Goal: Check status: Check status

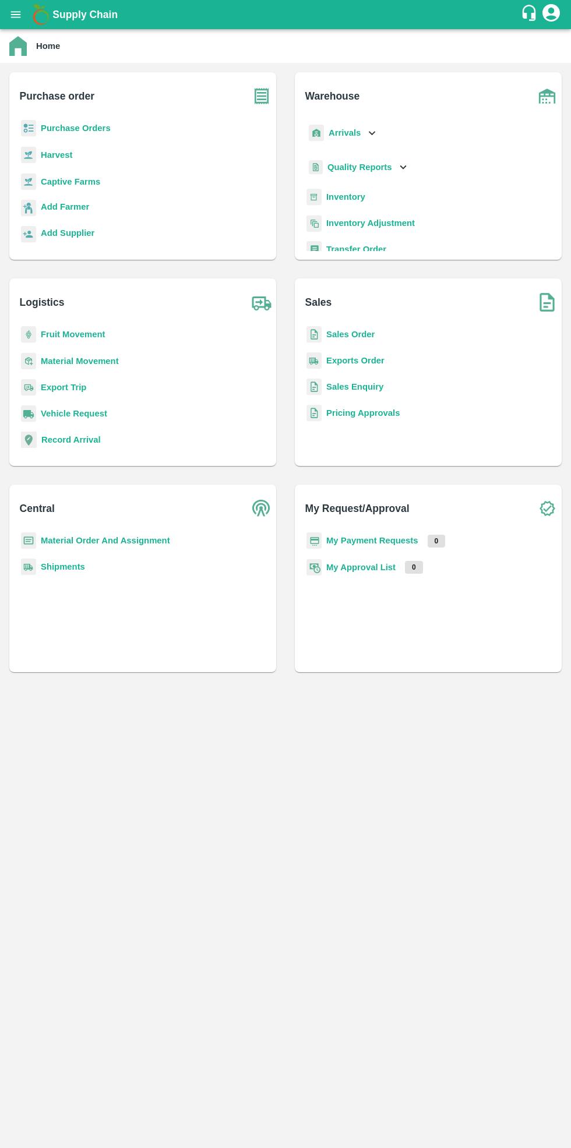
click at [85, 123] on b "Purchase Orders" at bounding box center [76, 127] width 70 height 9
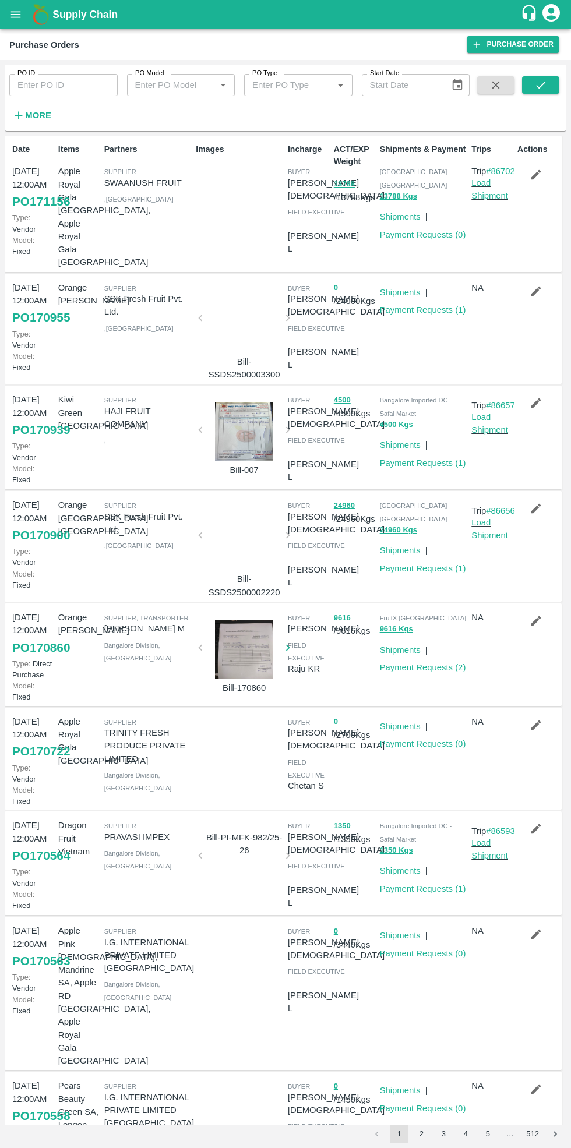
click at [59, 84] on input "PO ID" at bounding box center [63, 85] width 108 height 22
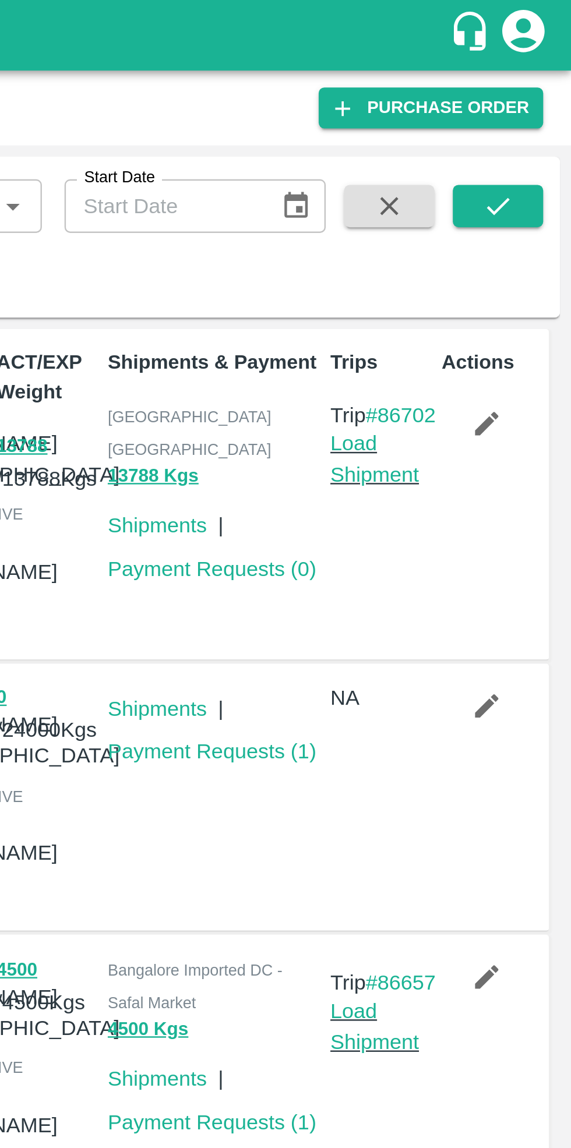
click at [535, 88] on icon "submit" at bounding box center [540, 85] width 13 height 13
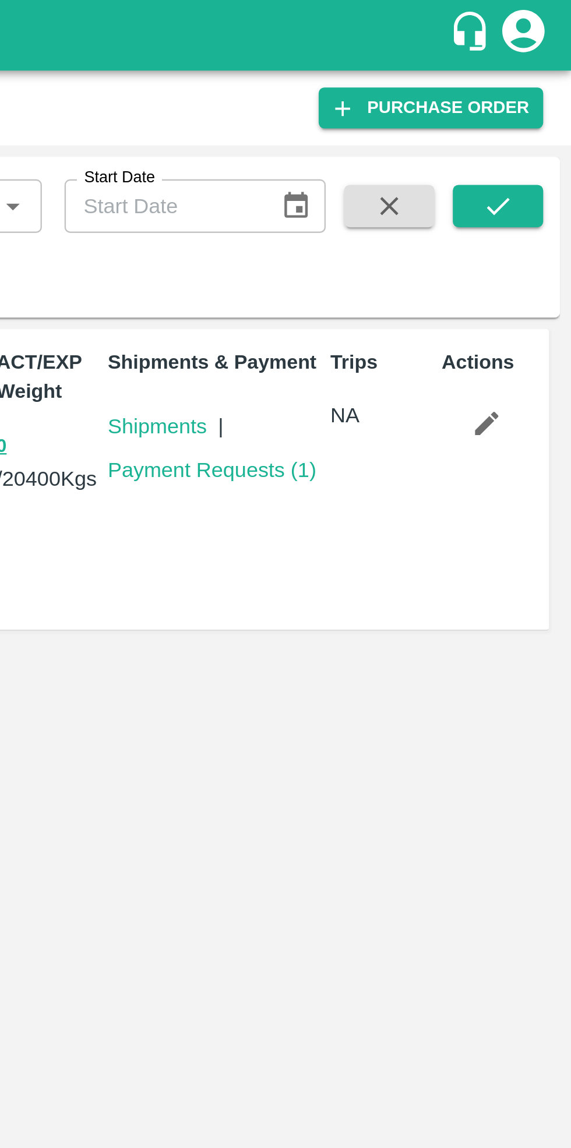
click at [421, 193] on link "Payment Requests ( 1 )" at bounding box center [423, 193] width 86 height 9
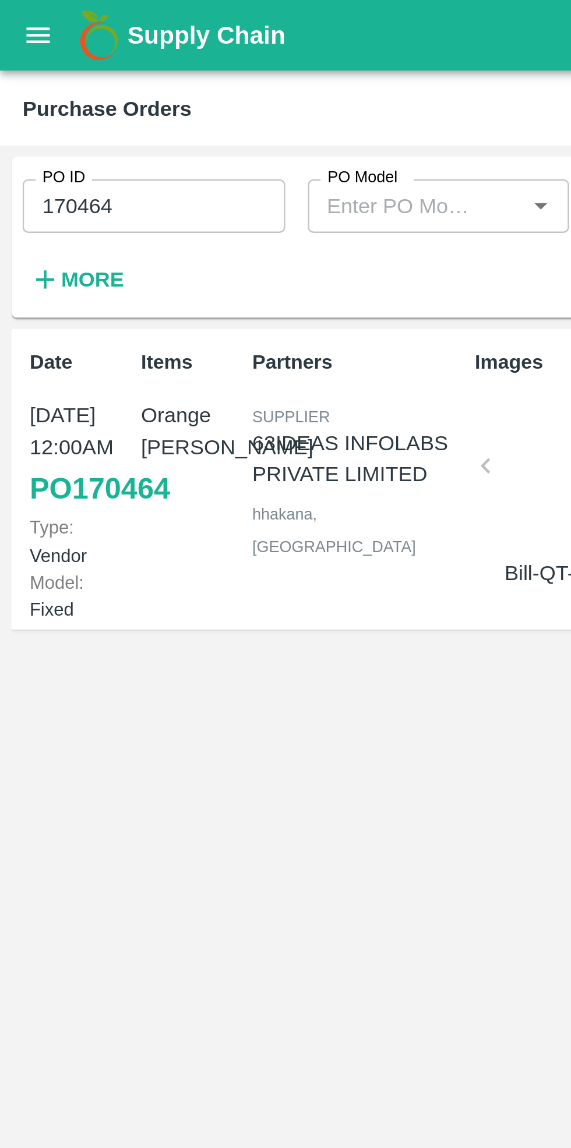
click at [85, 86] on input "170464" at bounding box center [63, 85] width 108 height 22
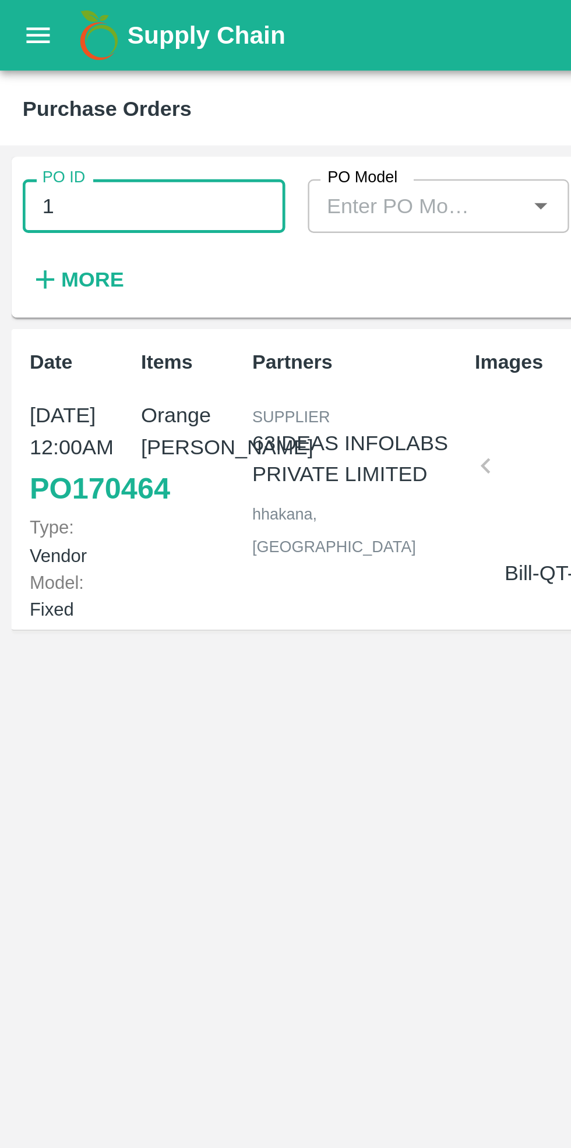
type input "1"
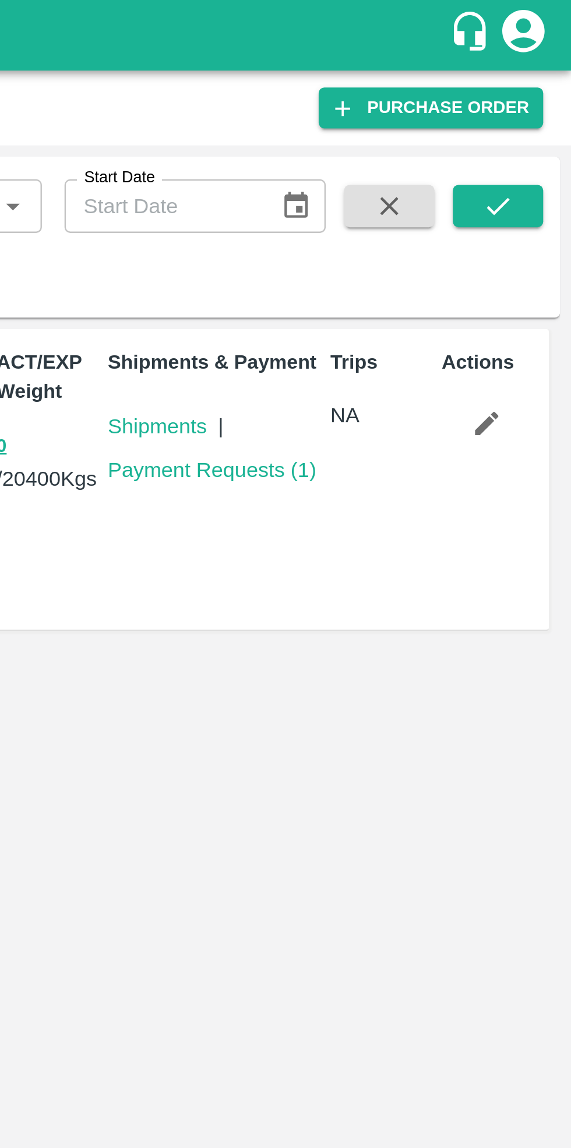
click at [541, 86] on icon "submit" at bounding box center [540, 85] width 9 height 7
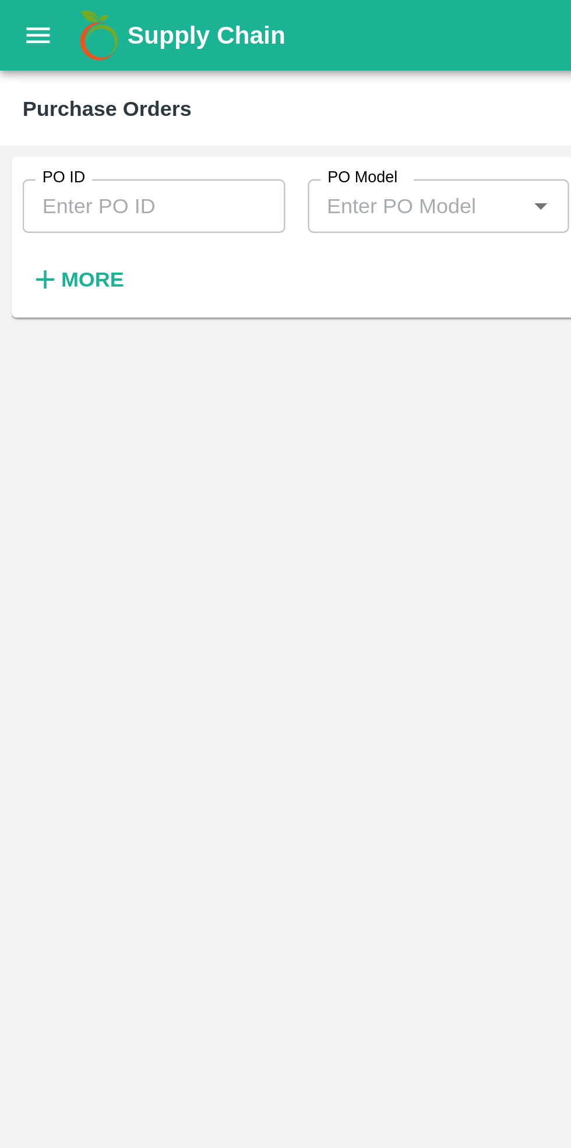
click at [19, 15] on icon "open drawer" at bounding box center [16, 14] width 10 height 6
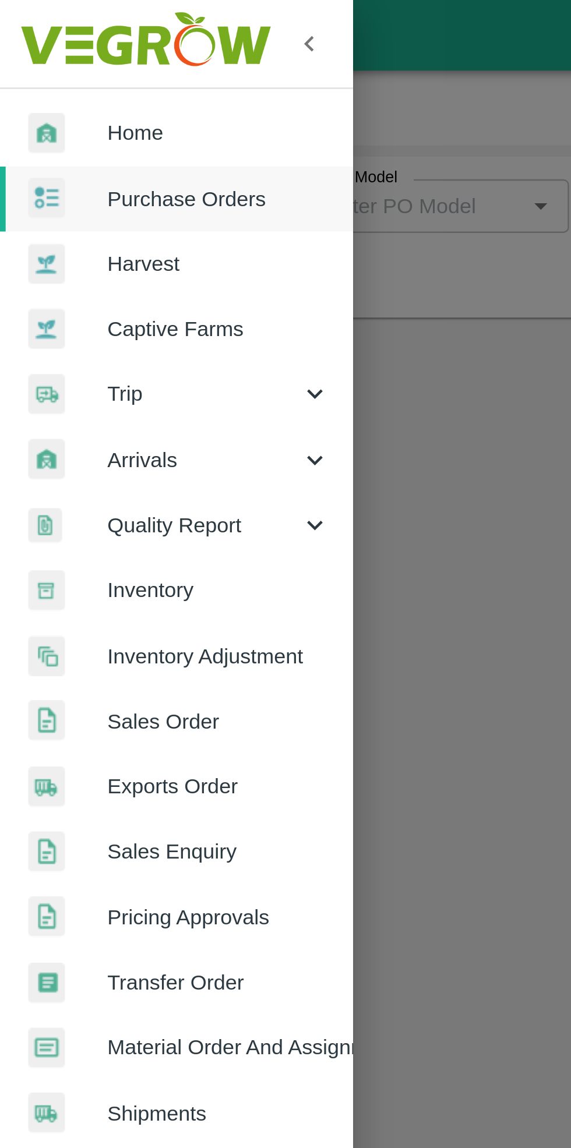
click at [58, 52] on span "Home" at bounding box center [90, 54] width 92 height 13
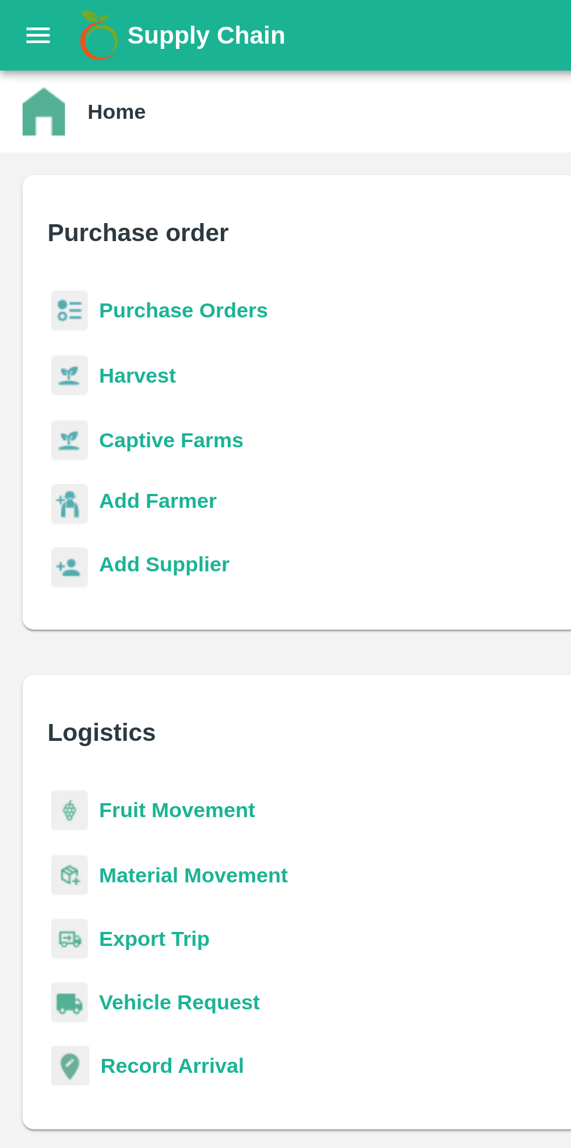
click at [79, 133] on b "Purchase Orders" at bounding box center [76, 127] width 70 height 9
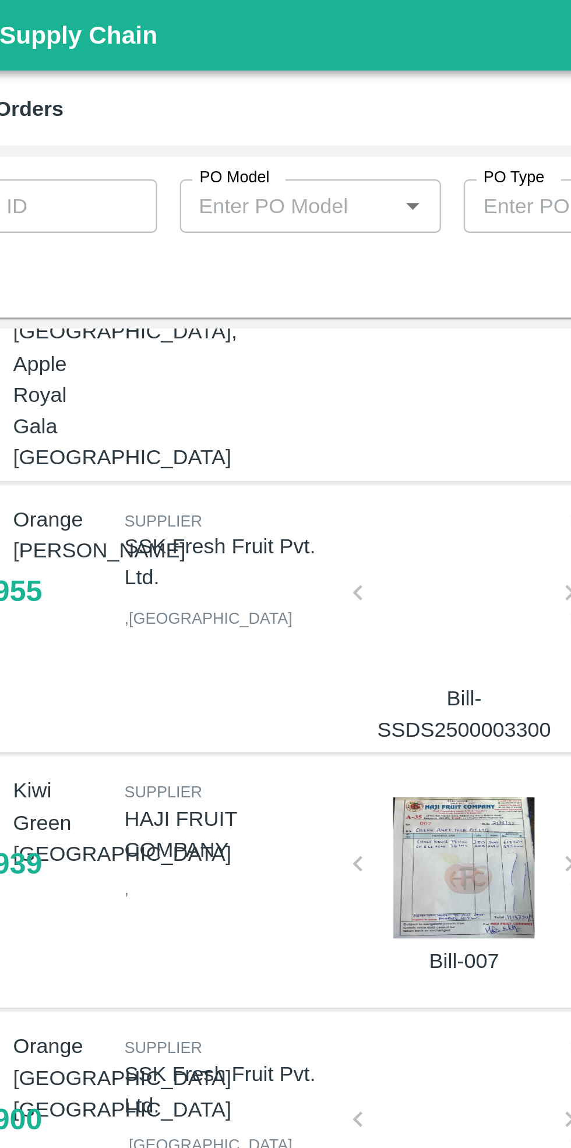
scroll to position [83, 0]
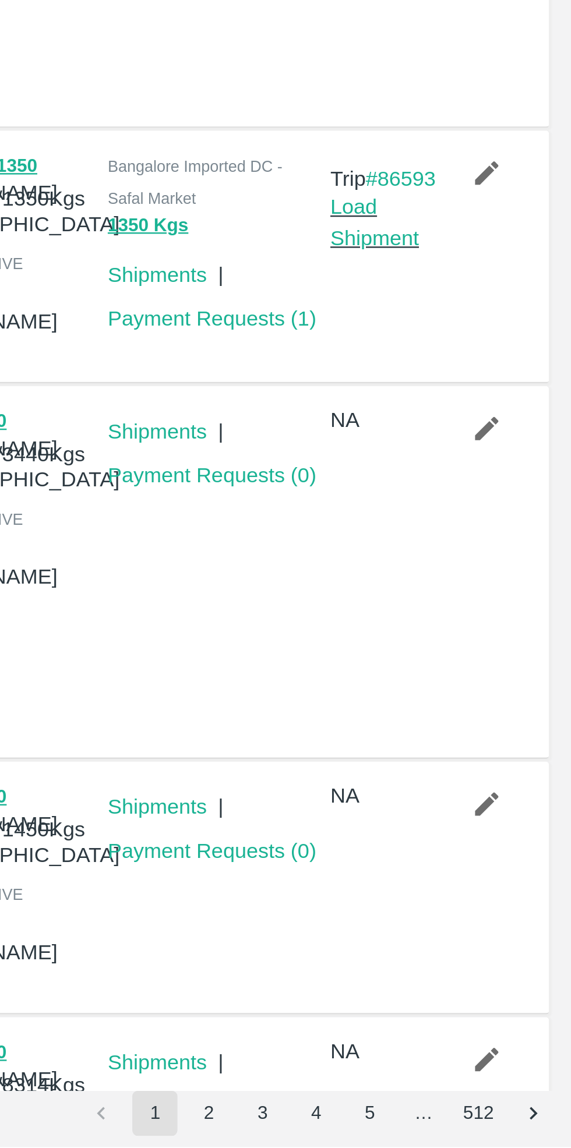
click at [425, 1134] on button "2" at bounding box center [421, 1134] width 19 height 19
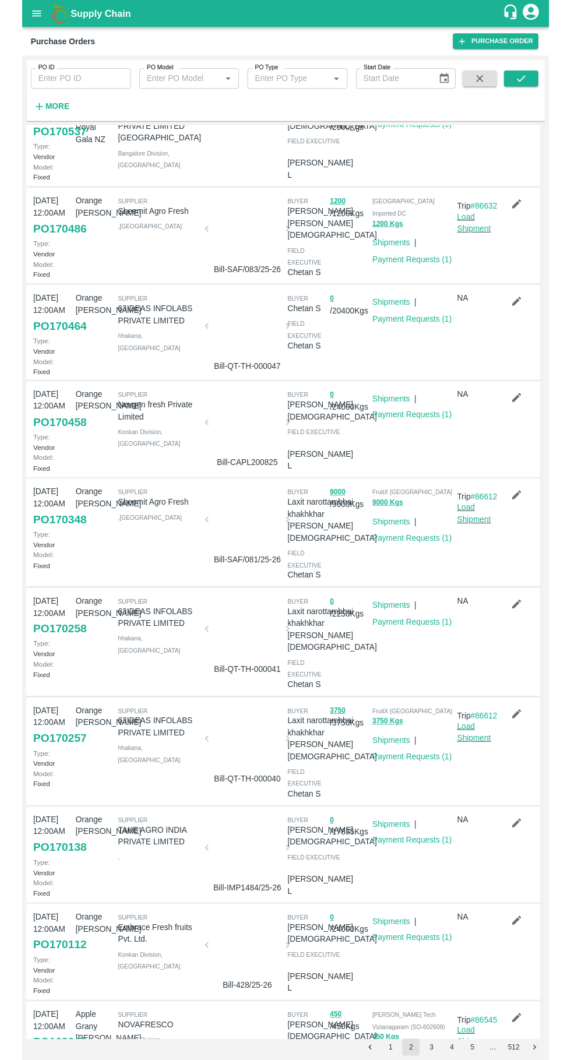
scroll to position [70, 0]
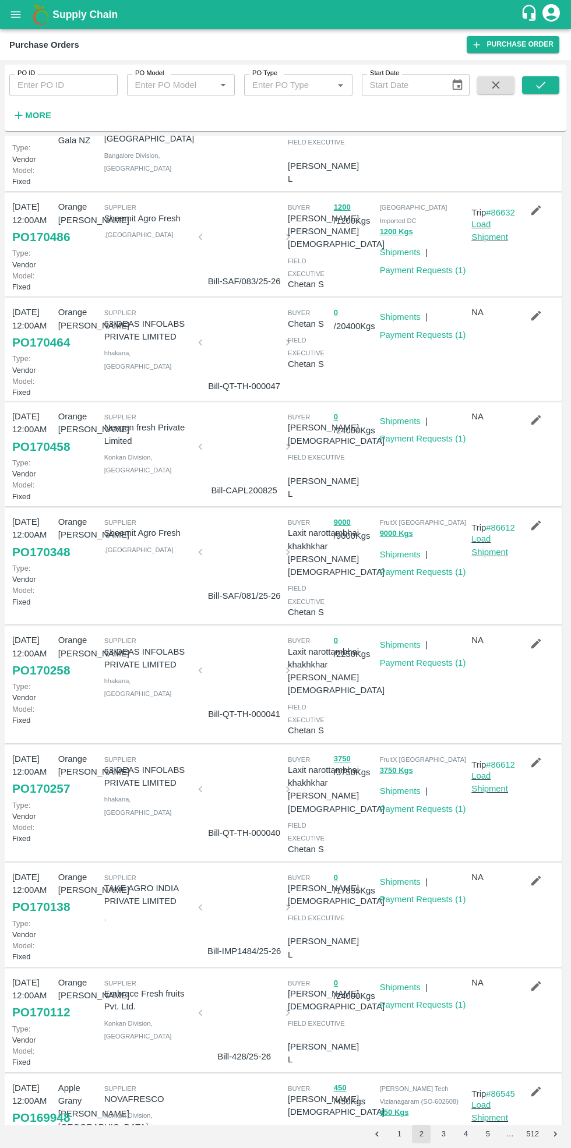
click at [255, 439] on div at bounding box center [244, 450] width 78 height 62
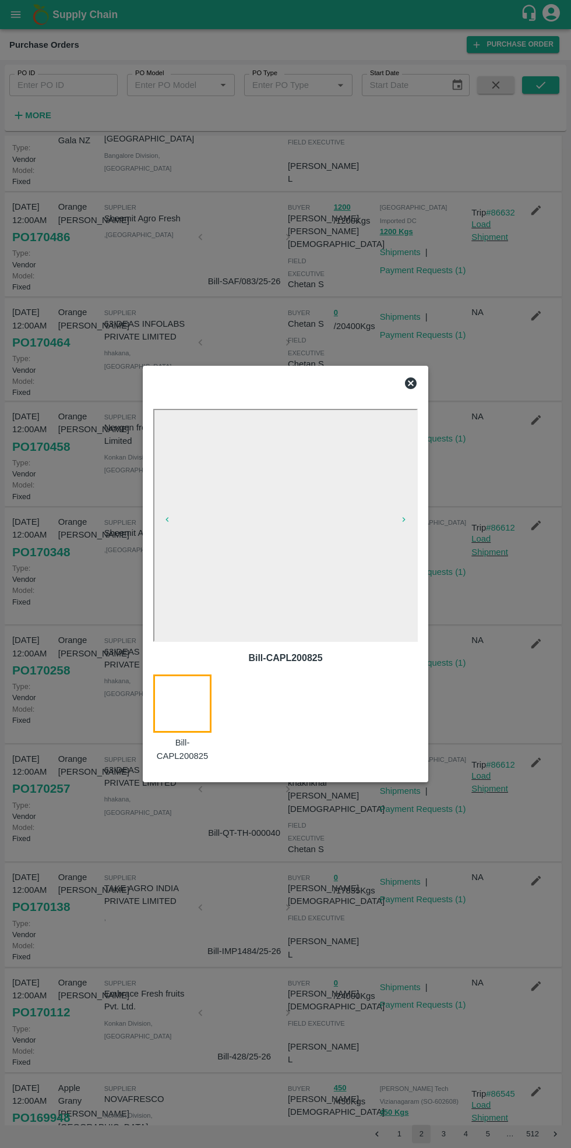
click at [196, 714] on div at bounding box center [189, 719] width 72 height 88
click at [409, 389] on icon at bounding box center [411, 383] width 12 height 12
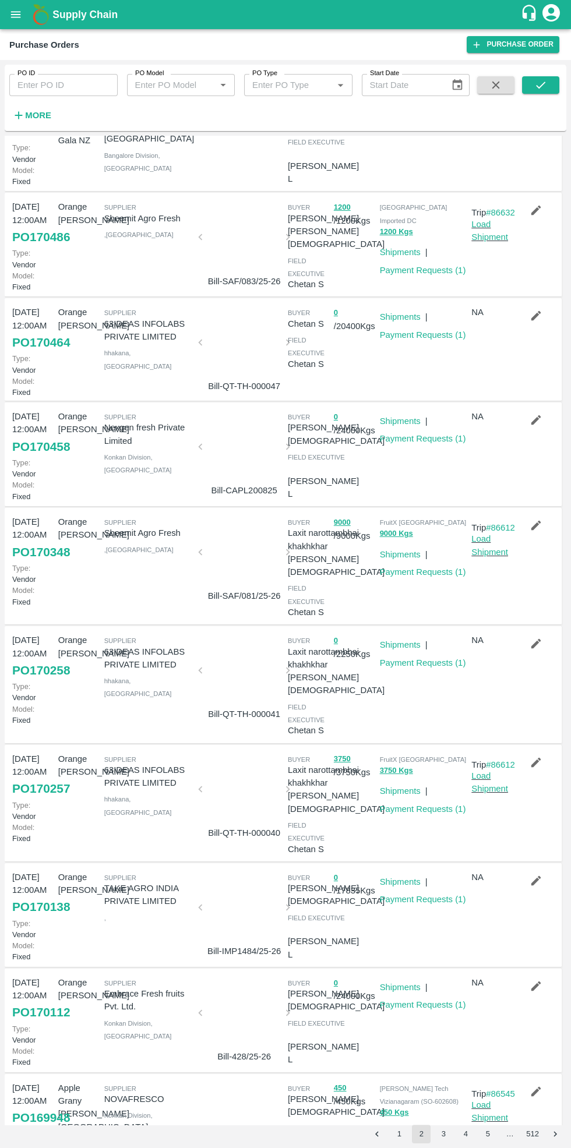
click at [245, 460] on div at bounding box center [244, 450] width 78 height 62
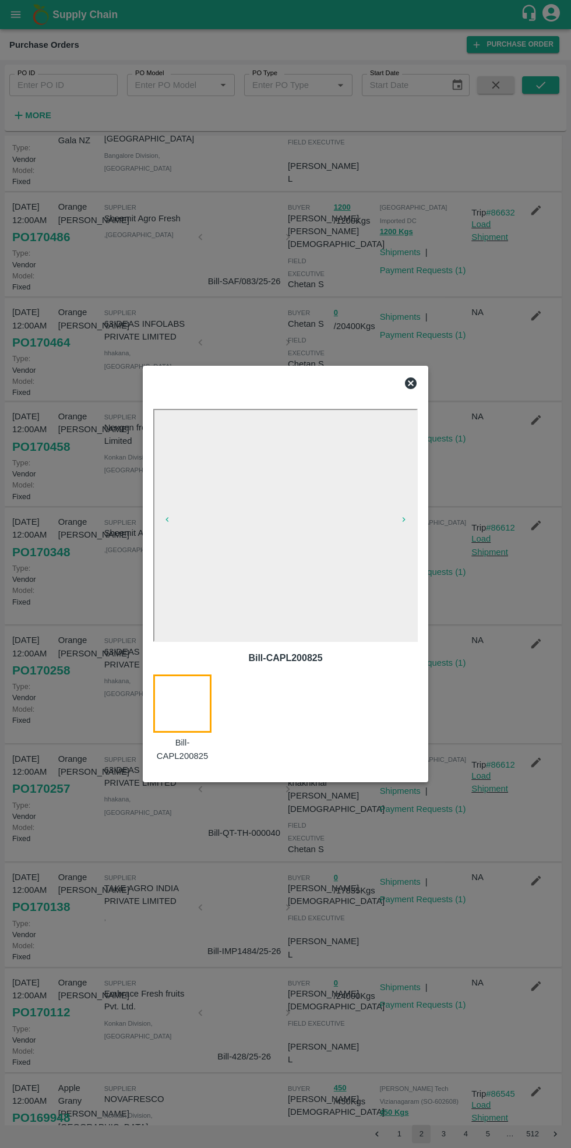
click at [418, 394] on div at bounding box center [286, 383] width 274 height 23
click at [419, 390] on div at bounding box center [286, 383] width 274 height 23
click at [425, 393] on div "Bill-CAPL200825 Bill-CAPL200825" at bounding box center [285, 574] width 285 height 416
click at [406, 384] on icon at bounding box center [411, 383] width 14 height 14
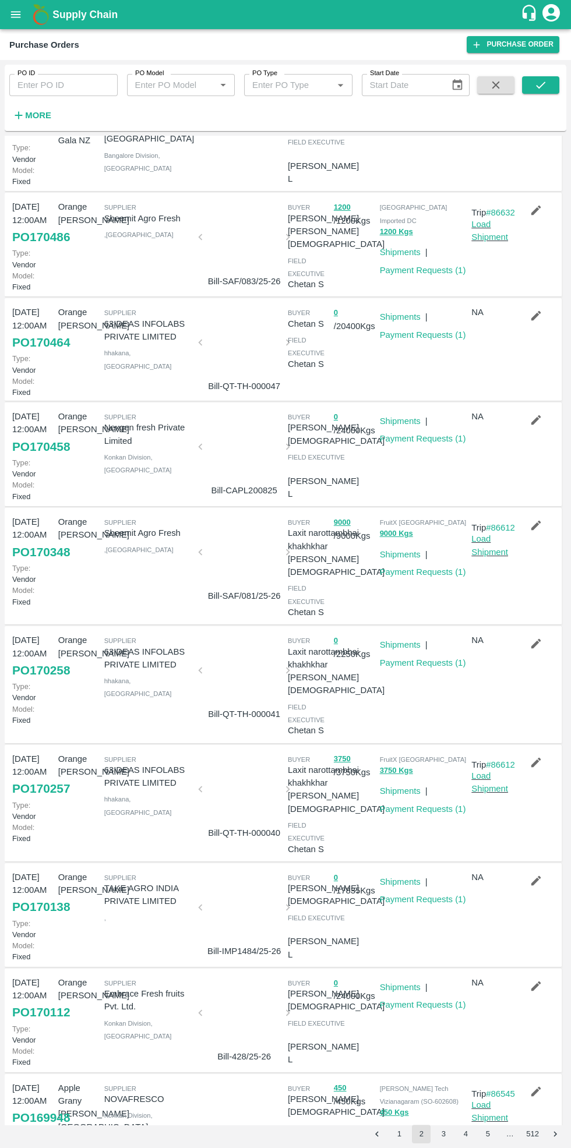
click at [248, 452] on div at bounding box center [244, 450] width 78 height 62
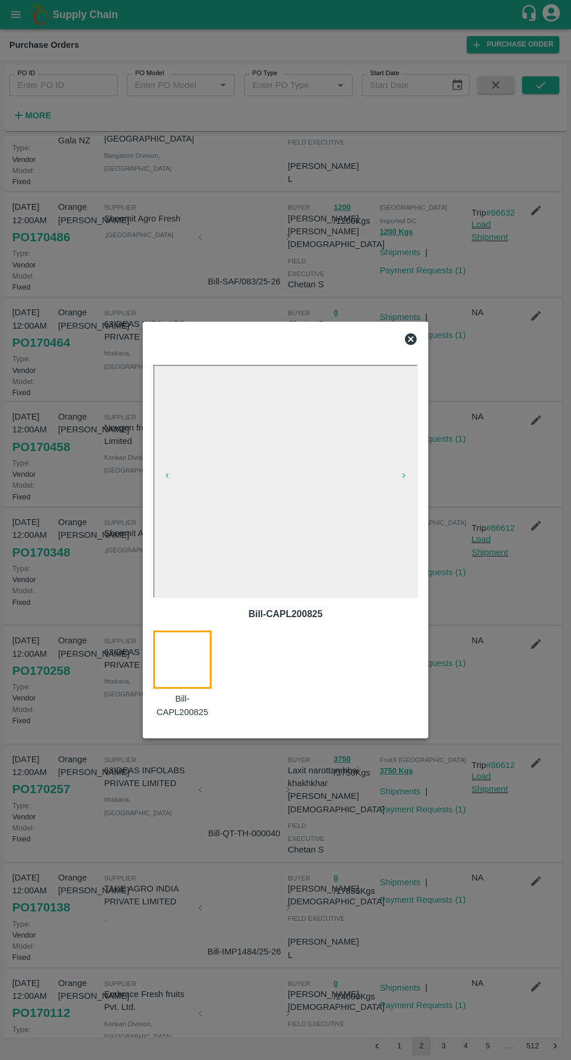
click at [418, 351] on div at bounding box center [286, 338] width 274 height 23
click at [411, 346] on icon at bounding box center [411, 339] width 14 height 14
